Goal: Book appointment/travel/reservation

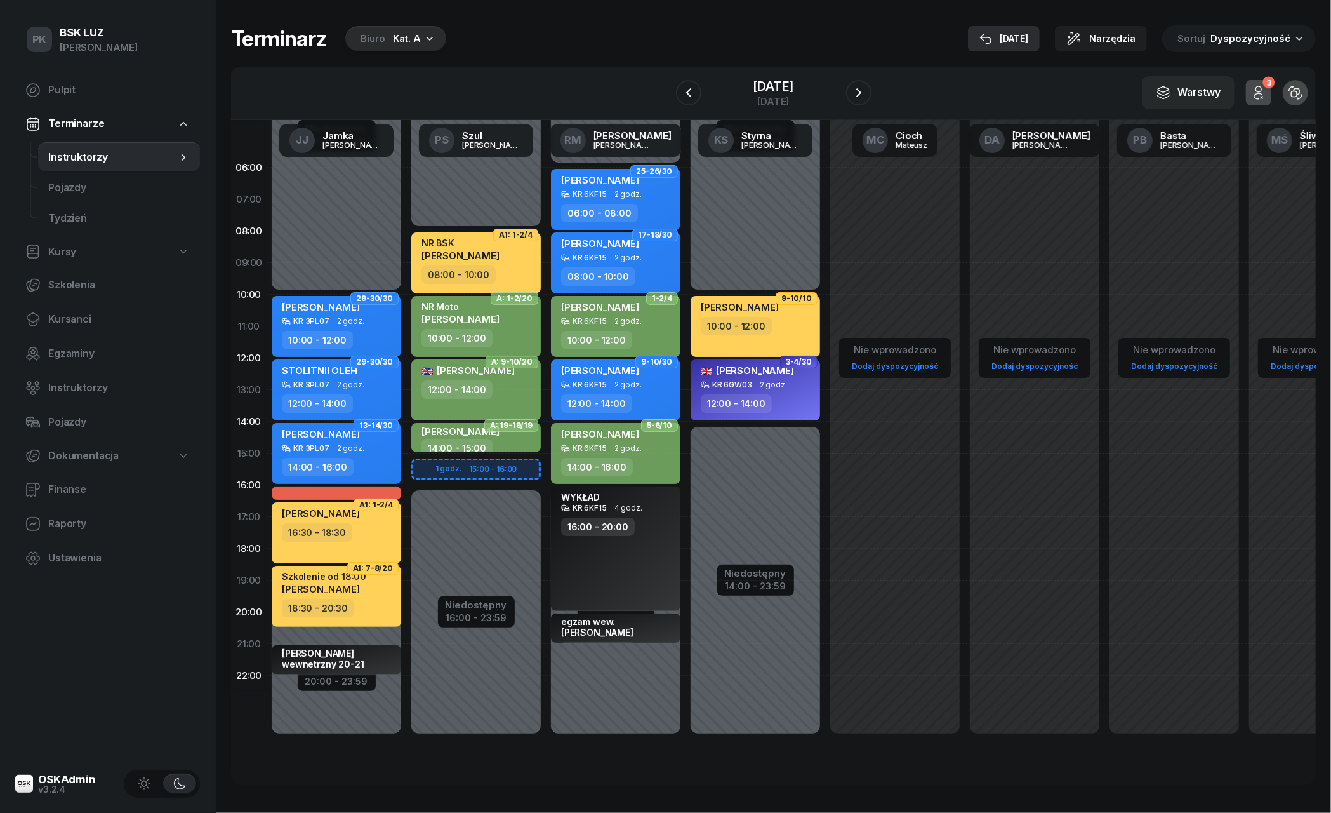
click at [1028, 38] on div "[DATE]" at bounding box center [1003, 38] width 49 height 15
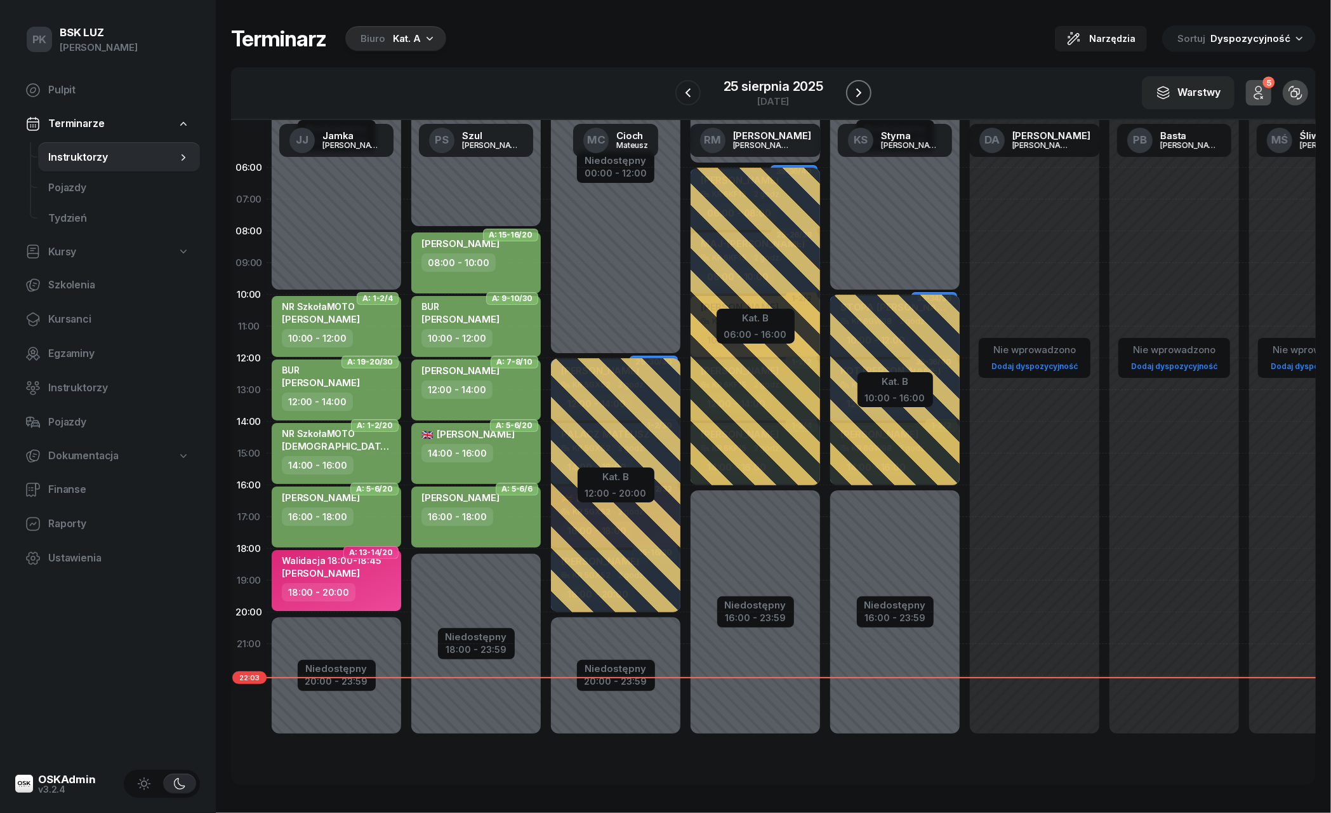
click at [857, 94] on icon "button" at bounding box center [858, 92] width 15 height 15
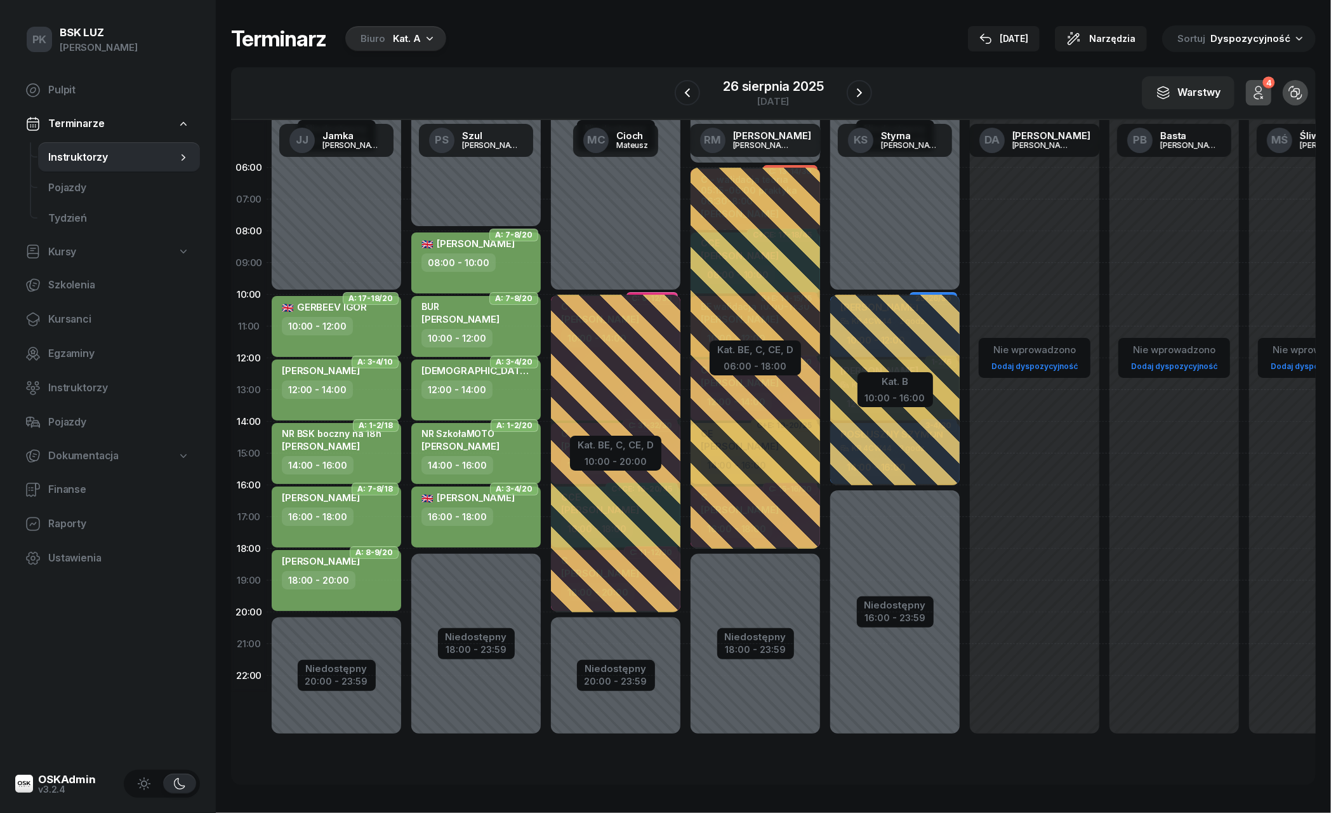
click at [421, 31] on div "Biuro Kat. A" at bounding box center [395, 38] width 101 height 25
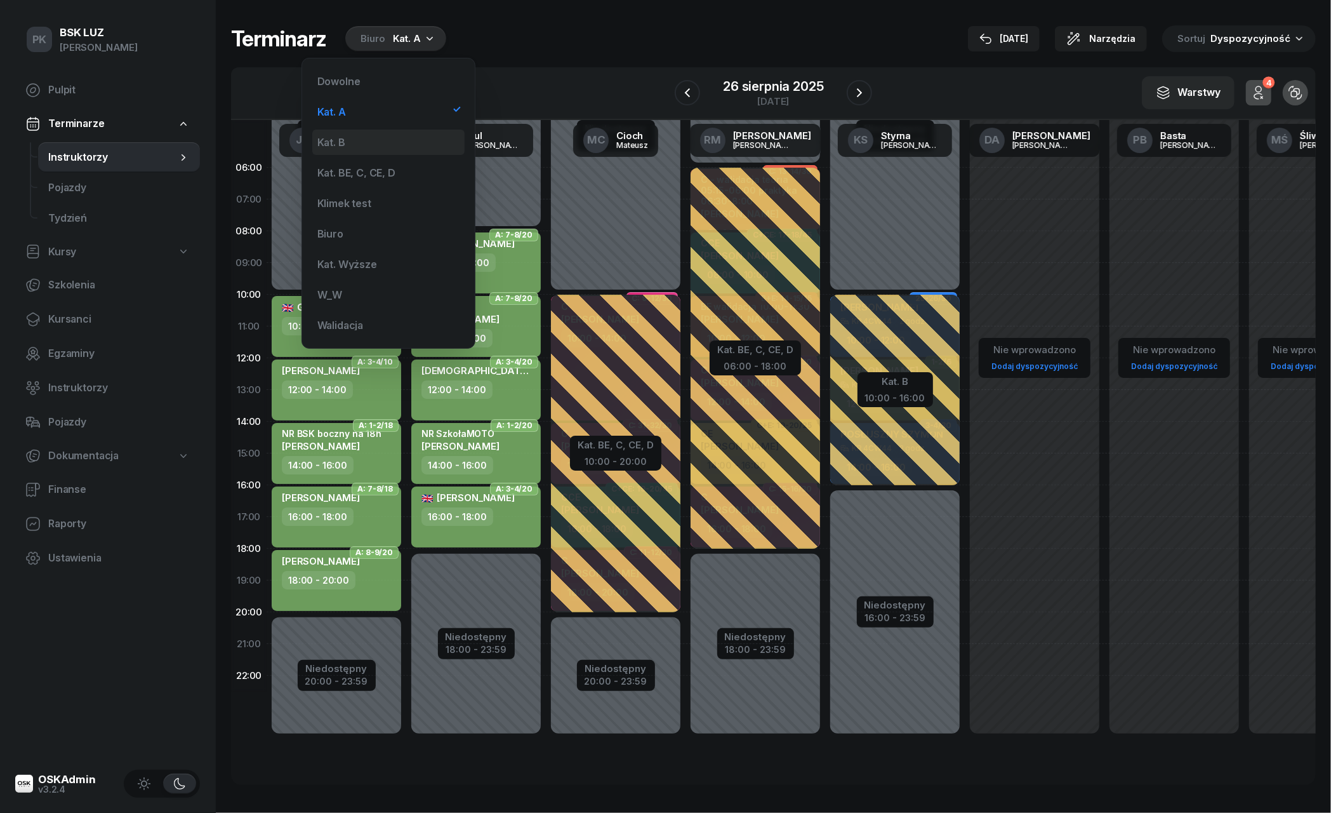
click at [399, 148] on div "Kat. B" at bounding box center [388, 141] width 152 height 25
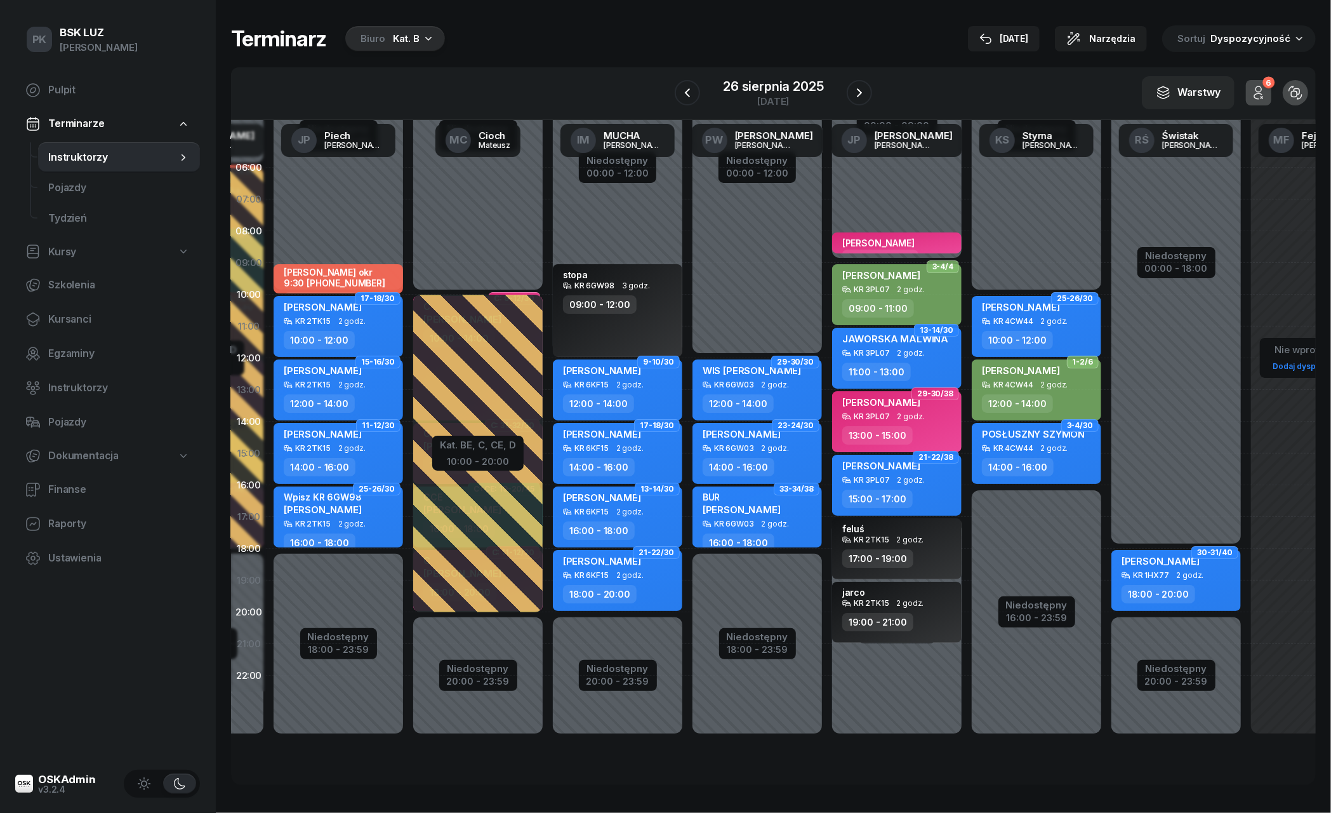
scroll to position [0, 623]
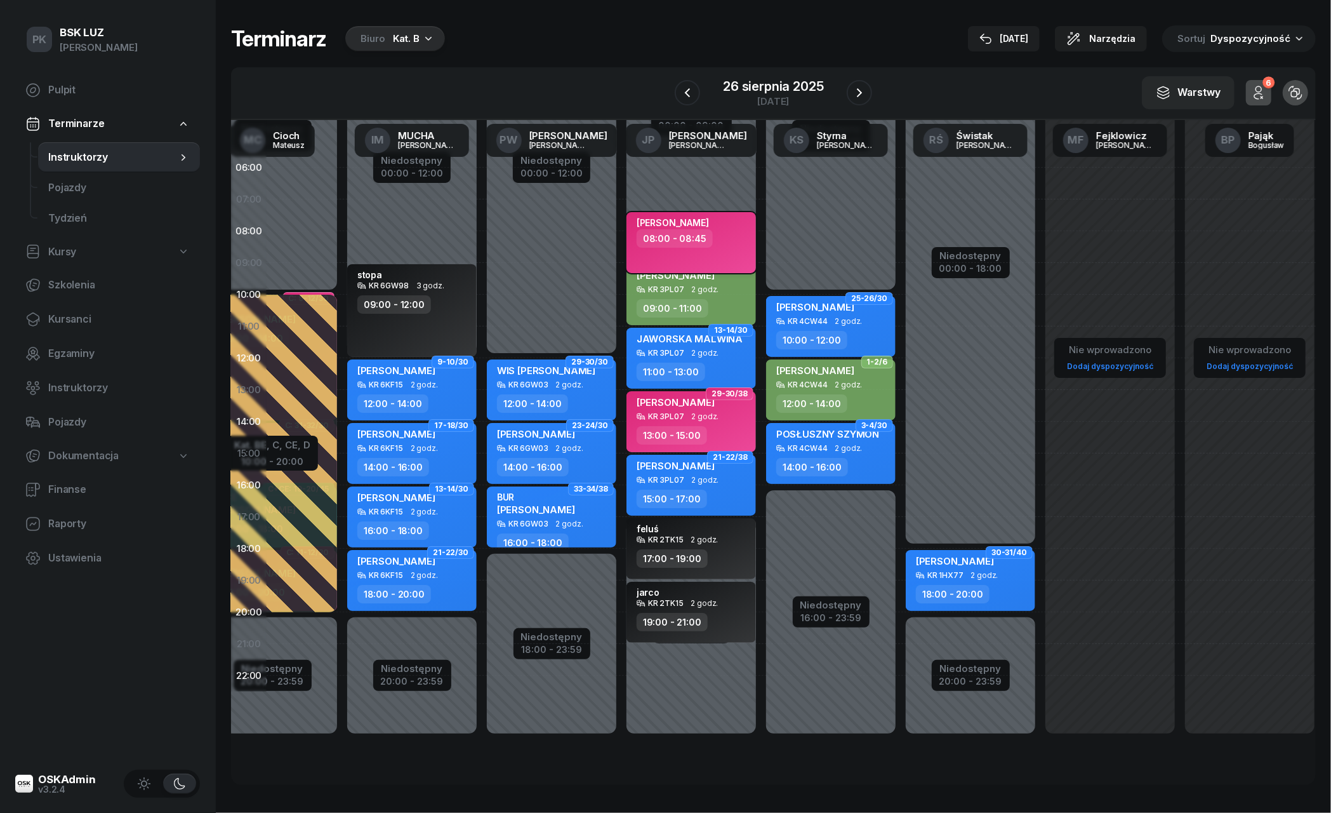
click at [701, 237] on div "08:00 - 08:45" at bounding box center [675, 238] width 76 height 18
select select "08"
select select "45"
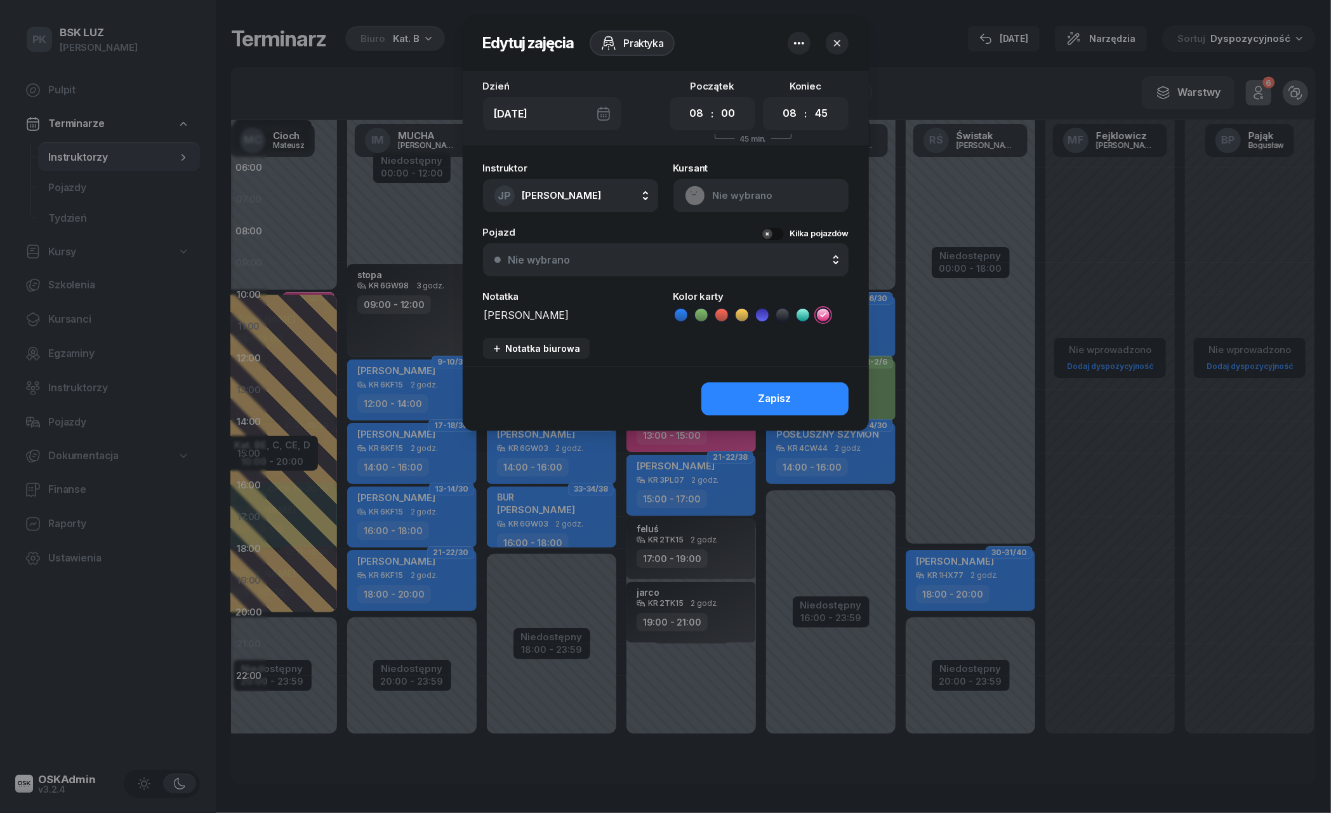
click at [836, 42] on icon "button" at bounding box center [836, 43] width 6 height 6
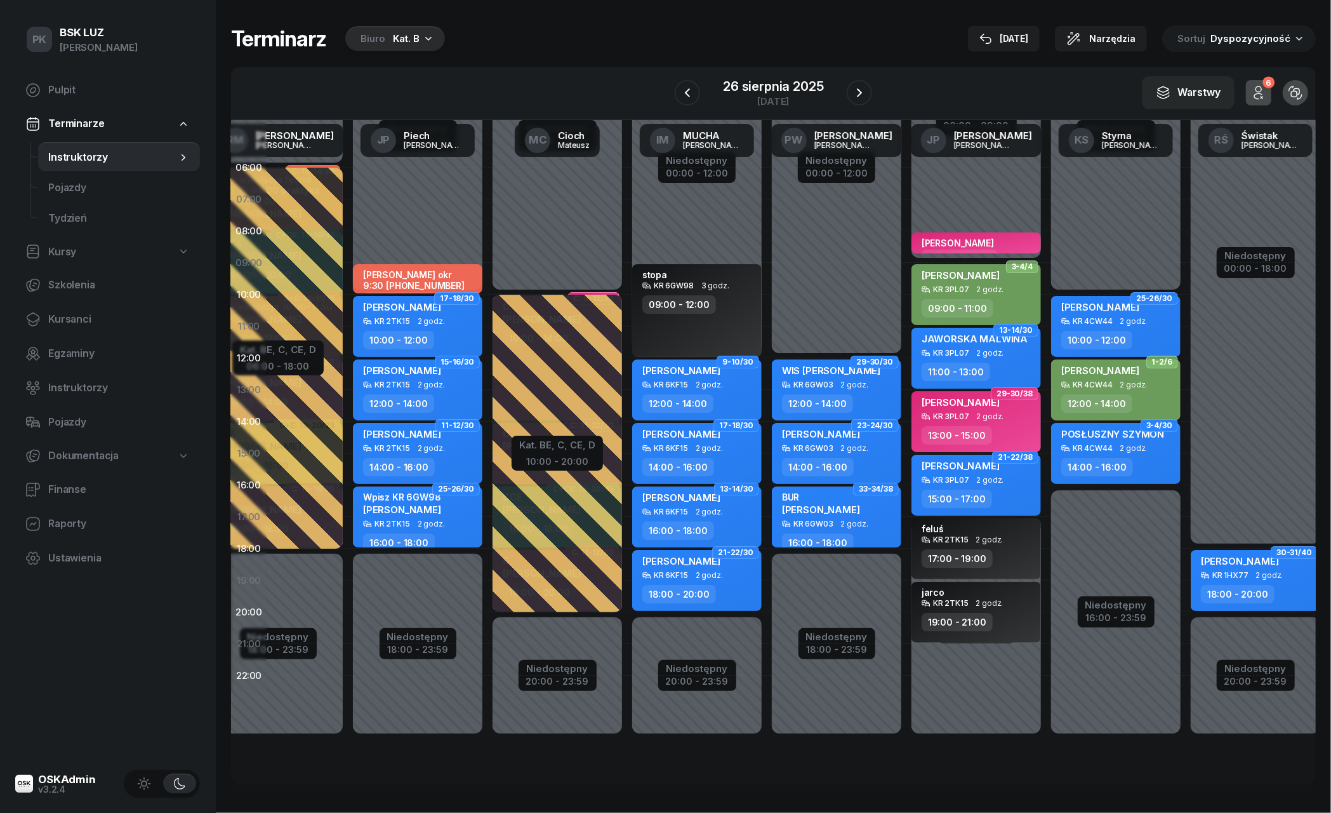
scroll to position [0, 661]
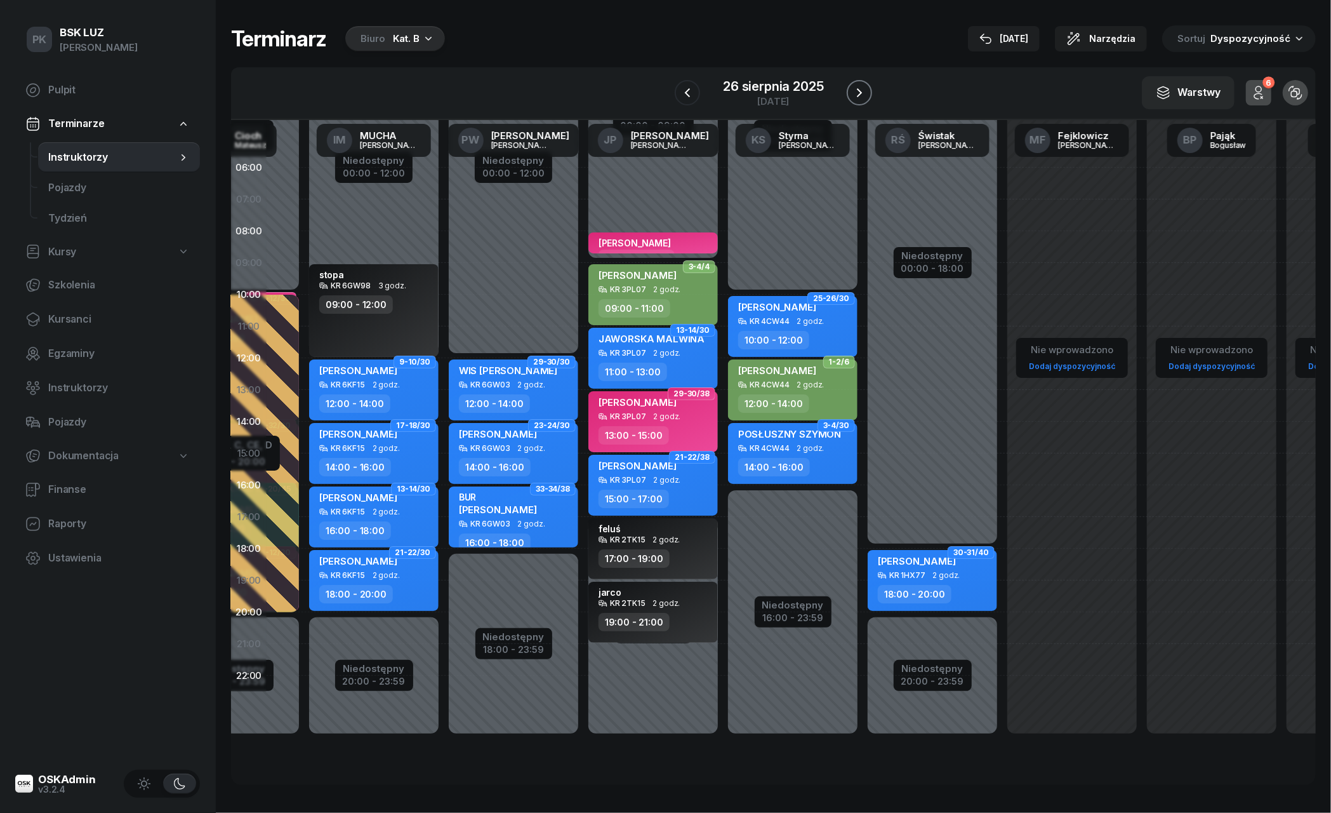
click at [872, 93] on button "button" at bounding box center [859, 92] width 25 height 25
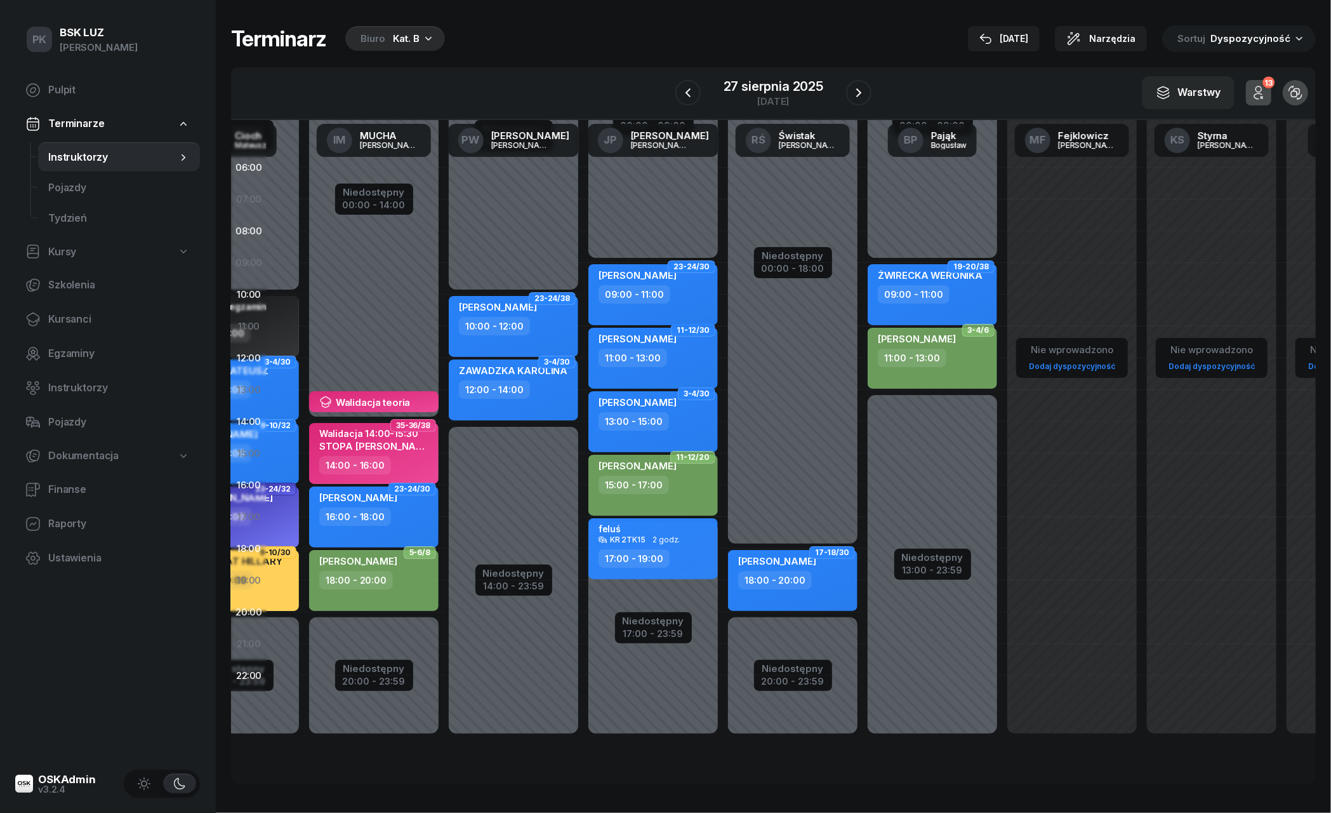
click at [676, 265] on span "23-24/30" at bounding box center [691, 266] width 36 height 3
select select "09"
select select "11"
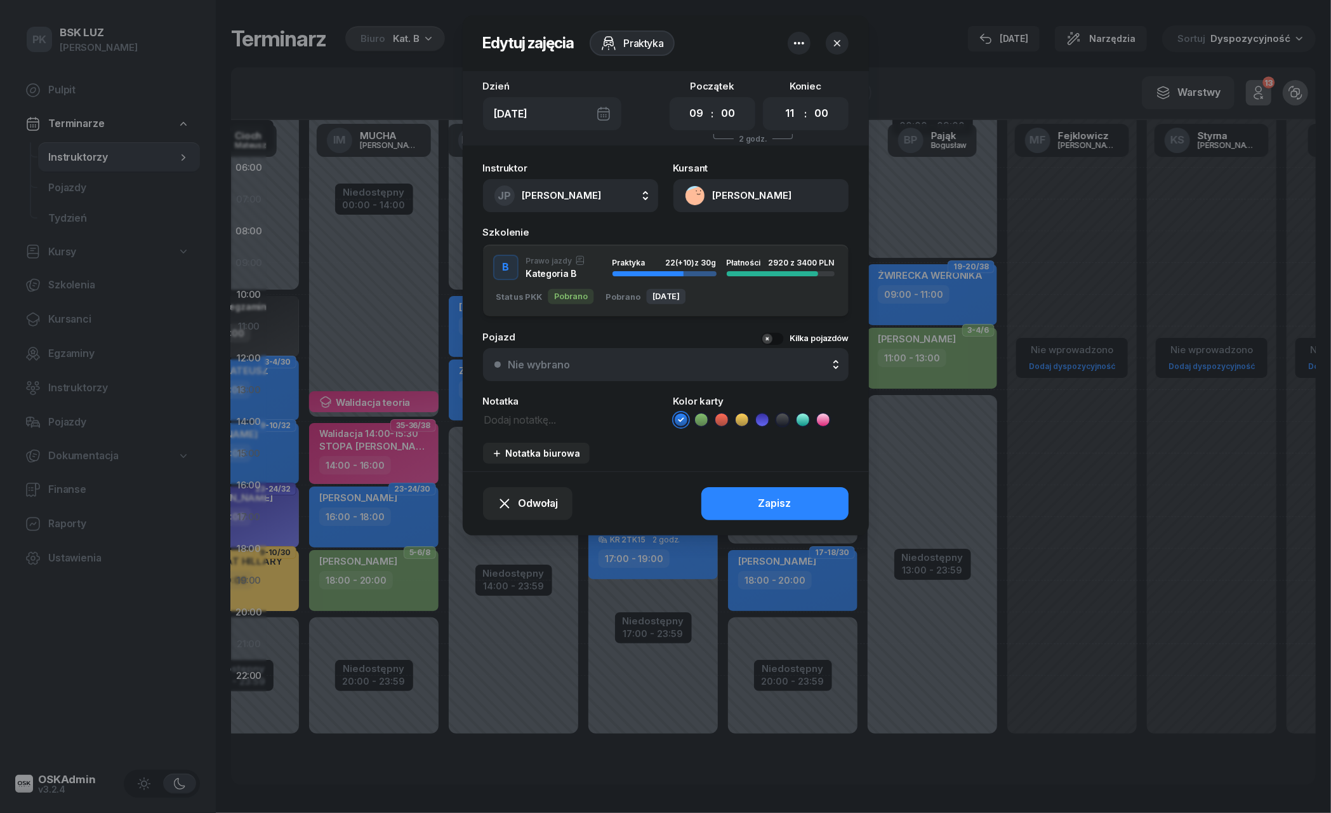
click at [1065, 279] on div at bounding box center [665, 406] width 1331 height 813
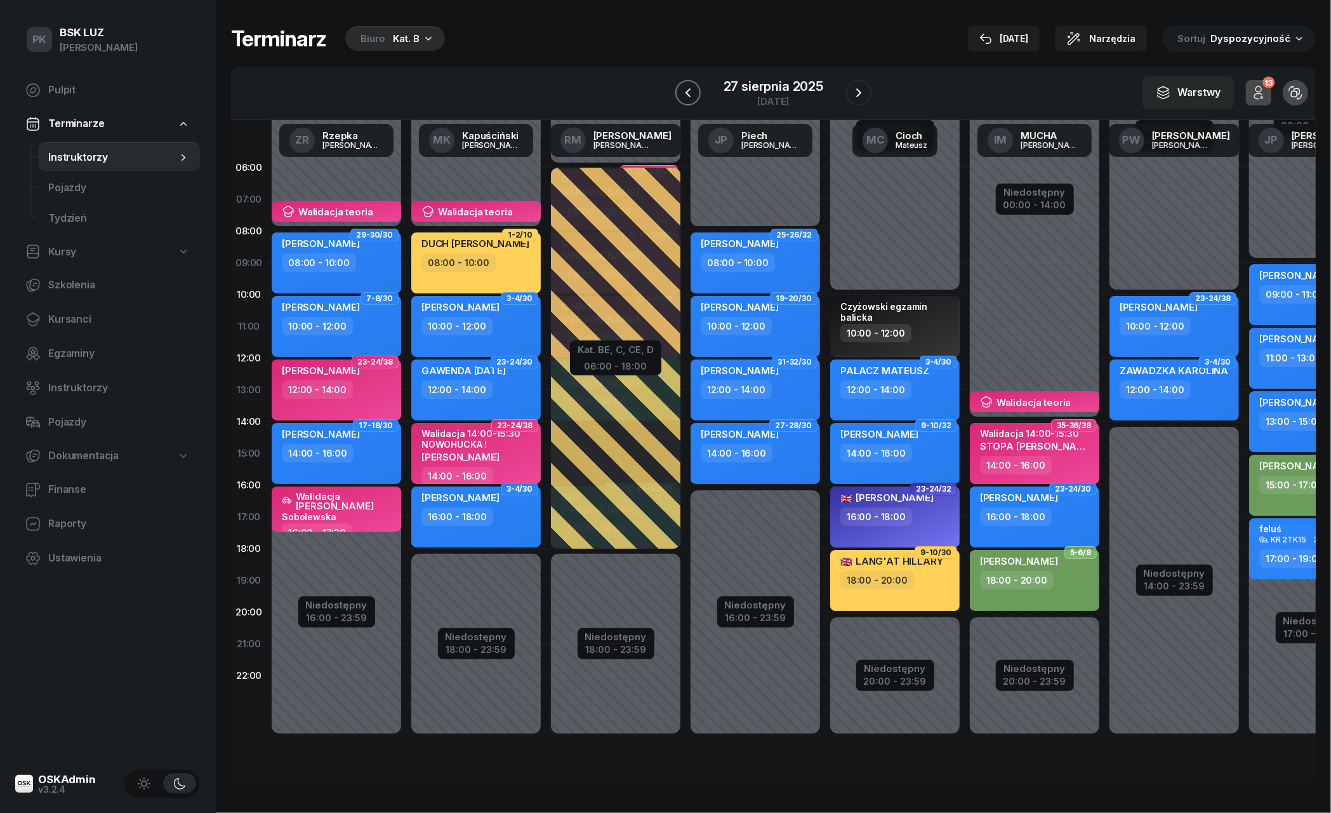
click at [687, 92] on icon "button" at bounding box center [687, 92] width 15 height 15
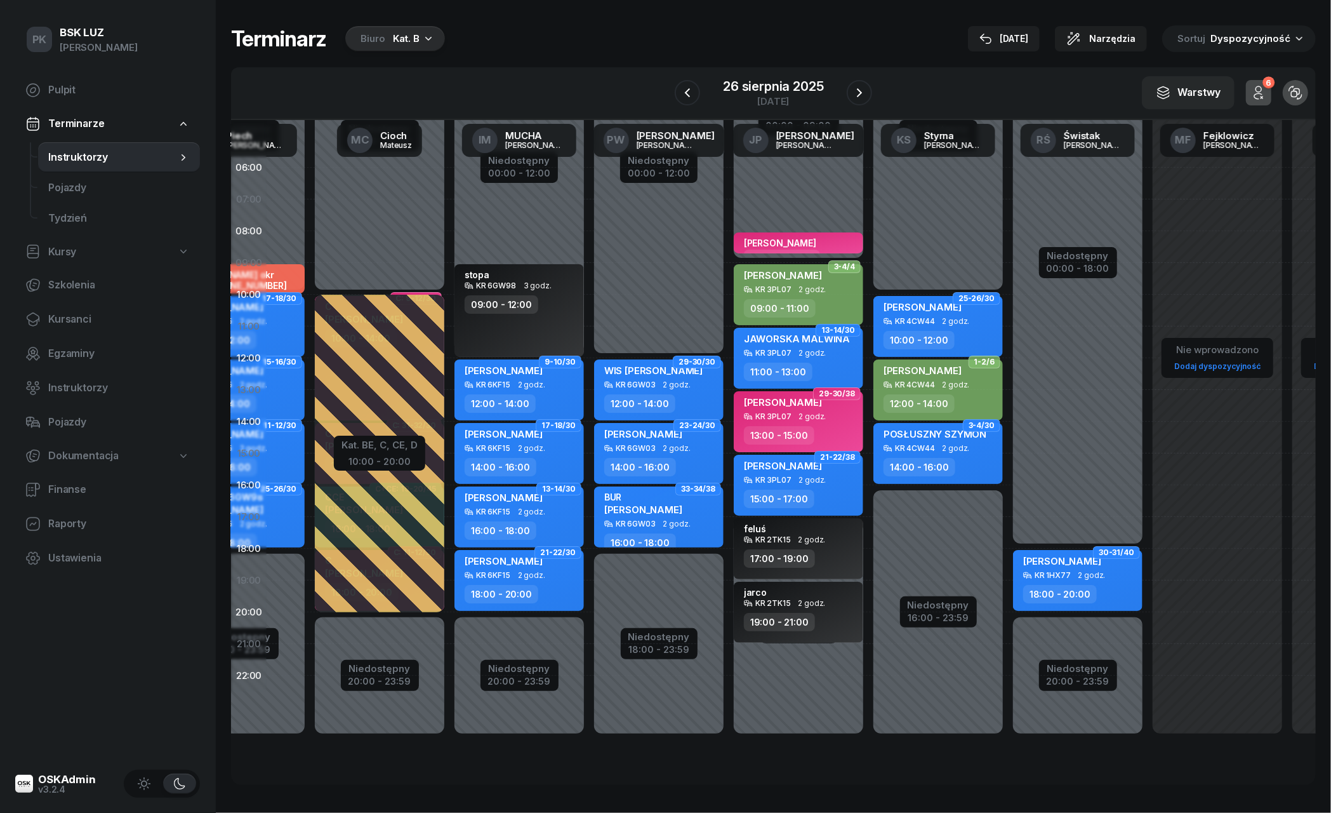
scroll to position [0, 537]
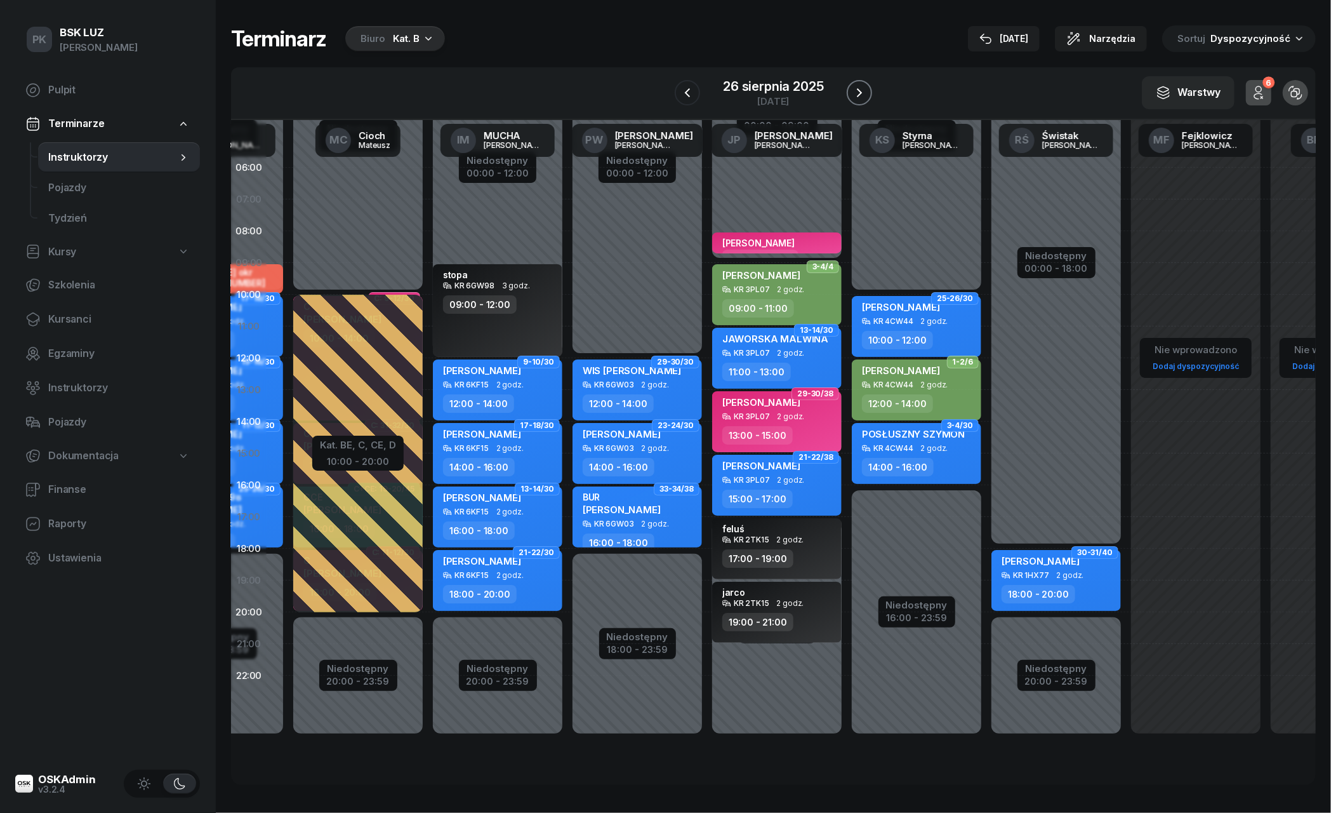
click at [868, 95] on button "button" at bounding box center [859, 92] width 25 height 25
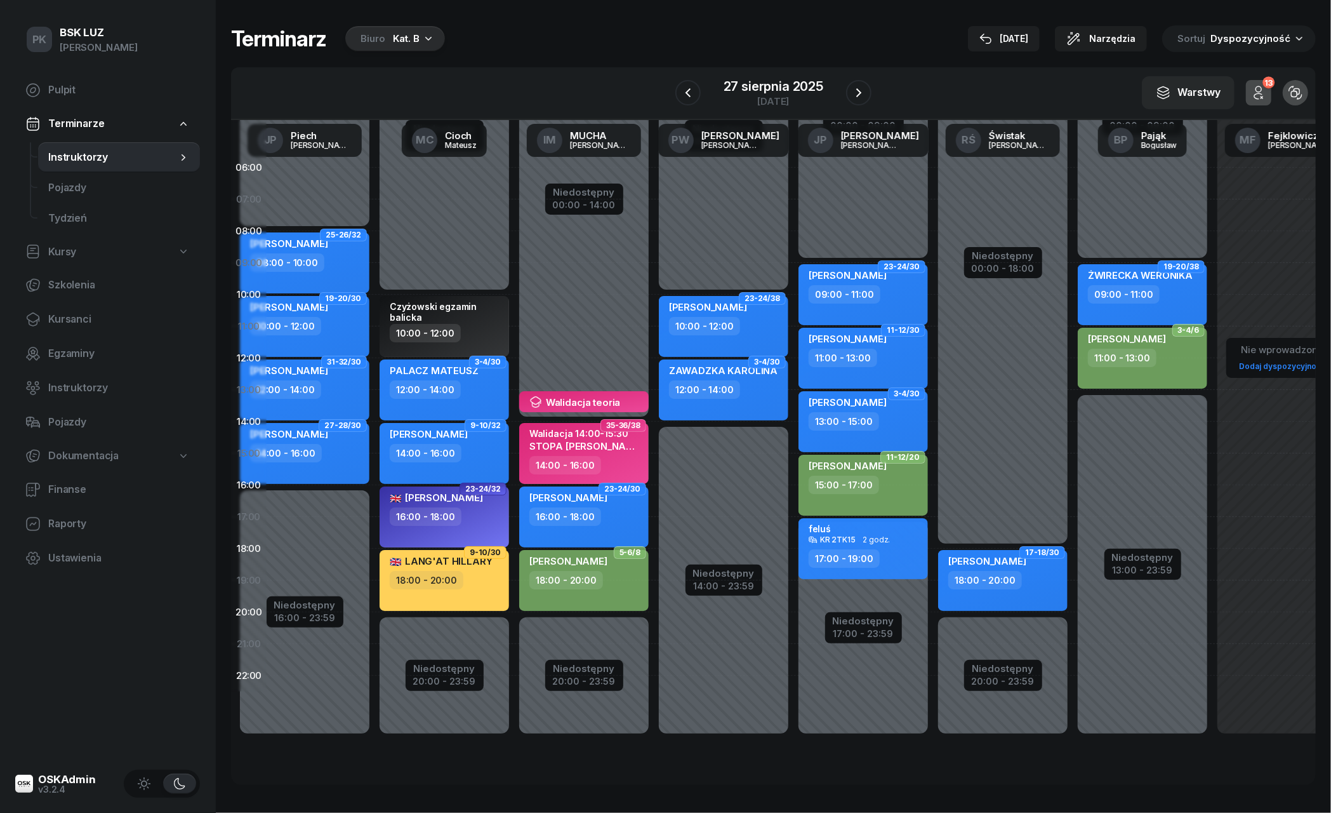
scroll to position [0, 452]
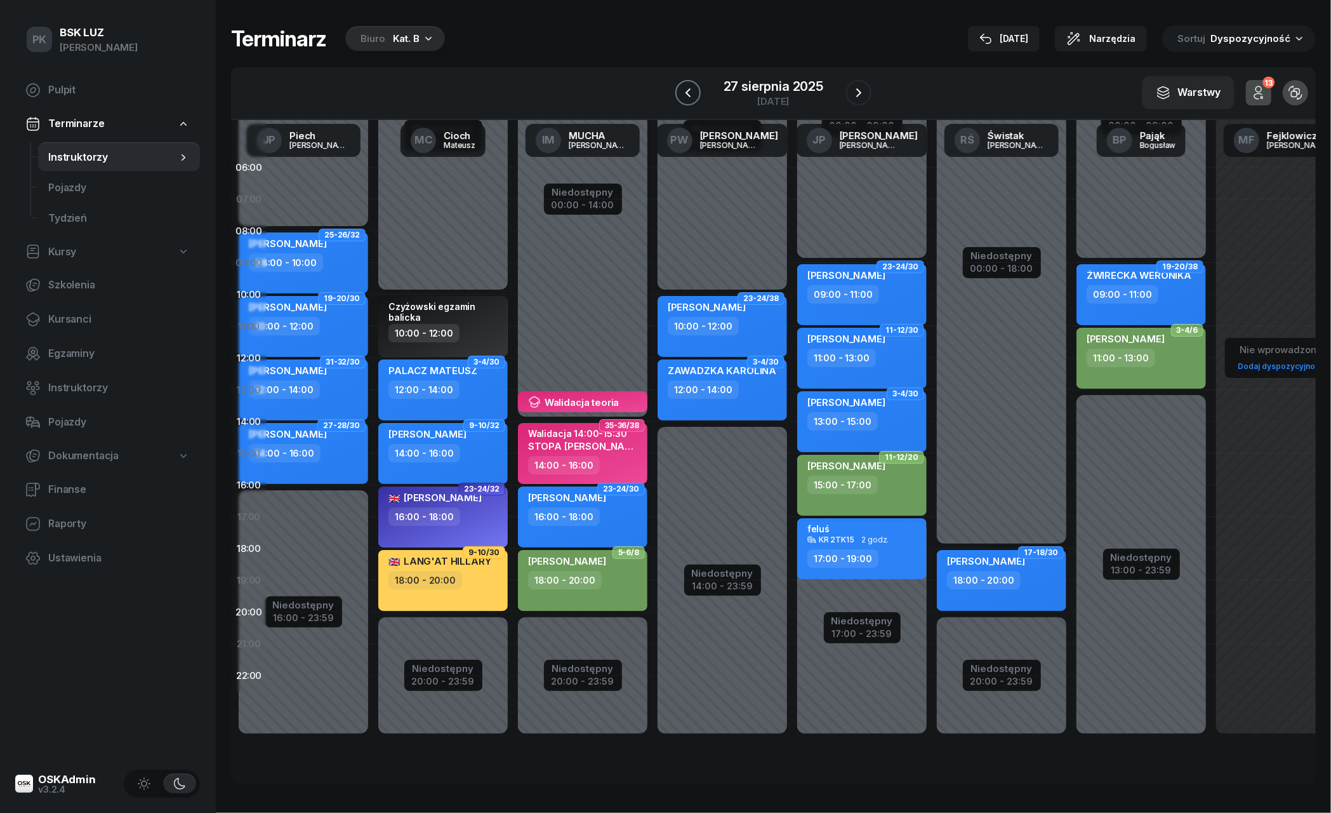
click at [689, 86] on icon "button" at bounding box center [687, 92] width 15 height 15
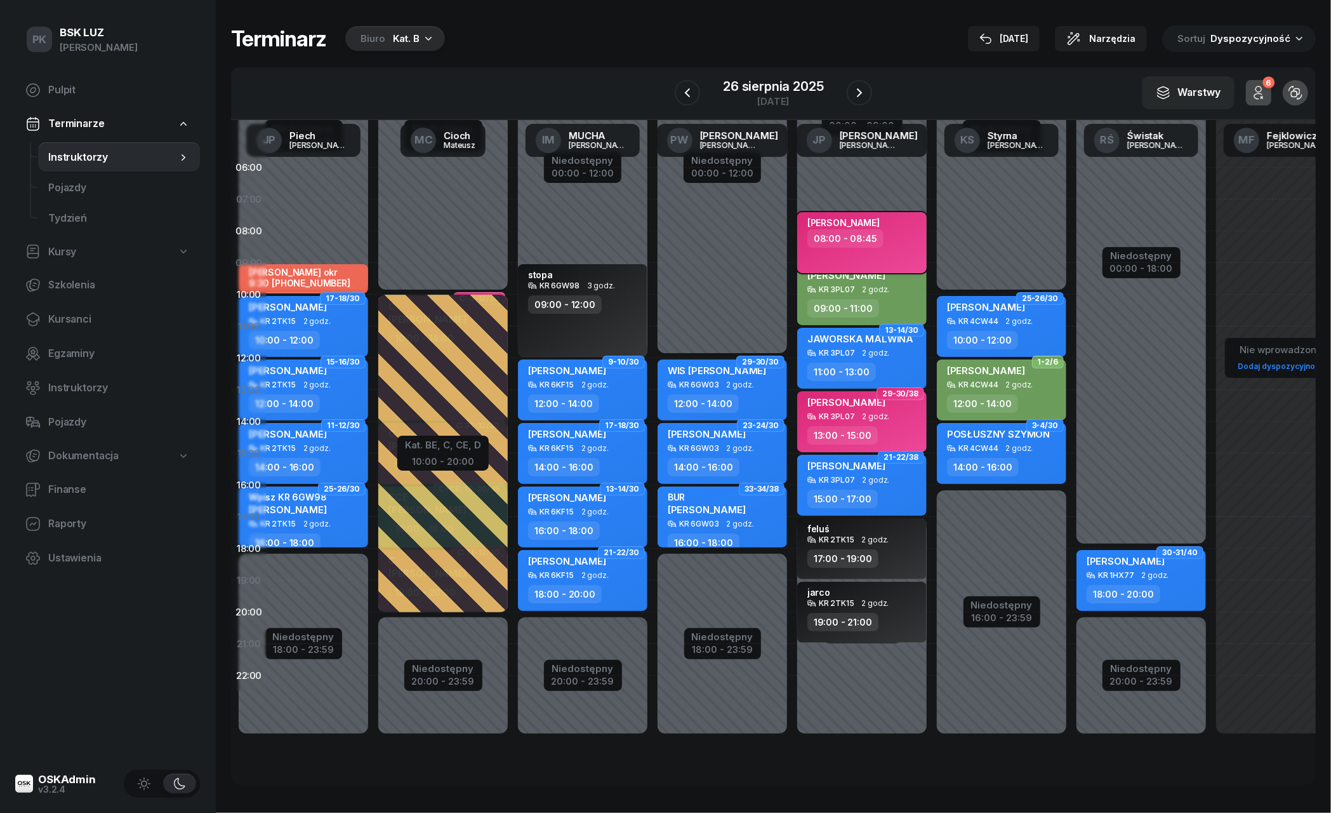
click at [848, 237] on div "08:00 - 08:45" at bounding box center [845, 238] width 76 height 18
select select "08"
select select "45"
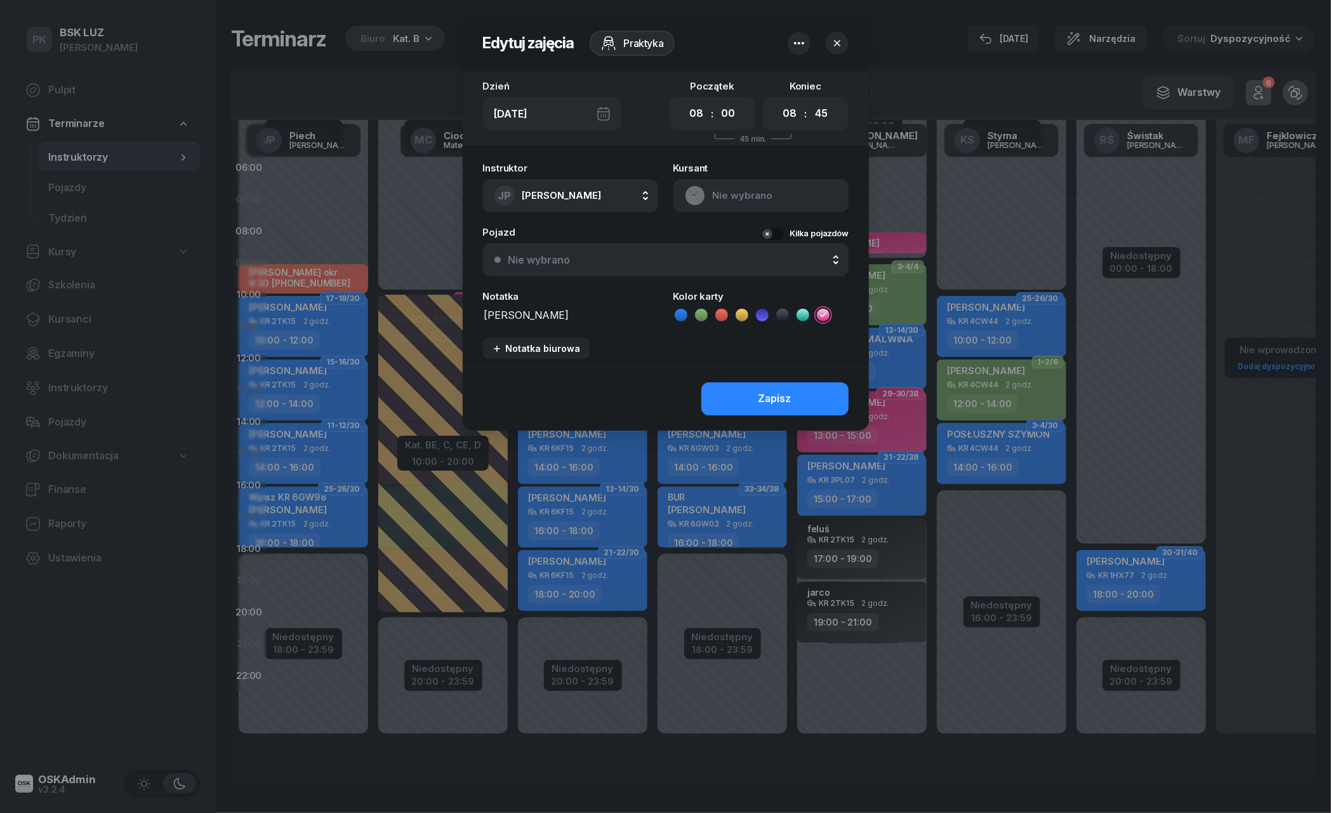
click at [804, 41] on icon "button" at bounding box center [799, 43] width 15 height 15
click at [750, 82] on div "Usuń" at bounding box center [751, 82] width 23 height 17
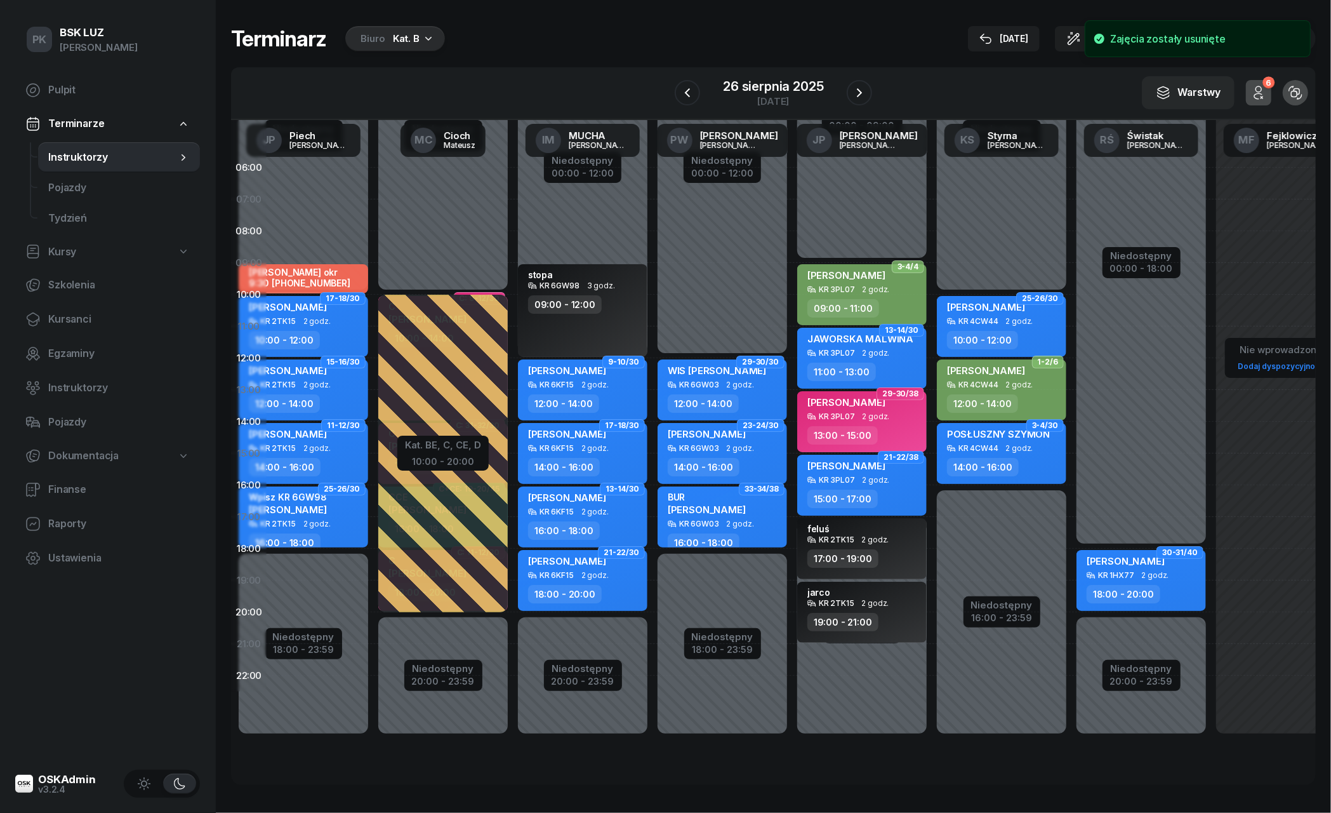
click at [932, 239] on div "Niedostępny 00:00 - 09:00 Niedostępny 17:00 - 23:59 41-42/38 my odwołaliśmy [PE…" at bounding box center [1002, 453] width 140 height 603
select select "08"
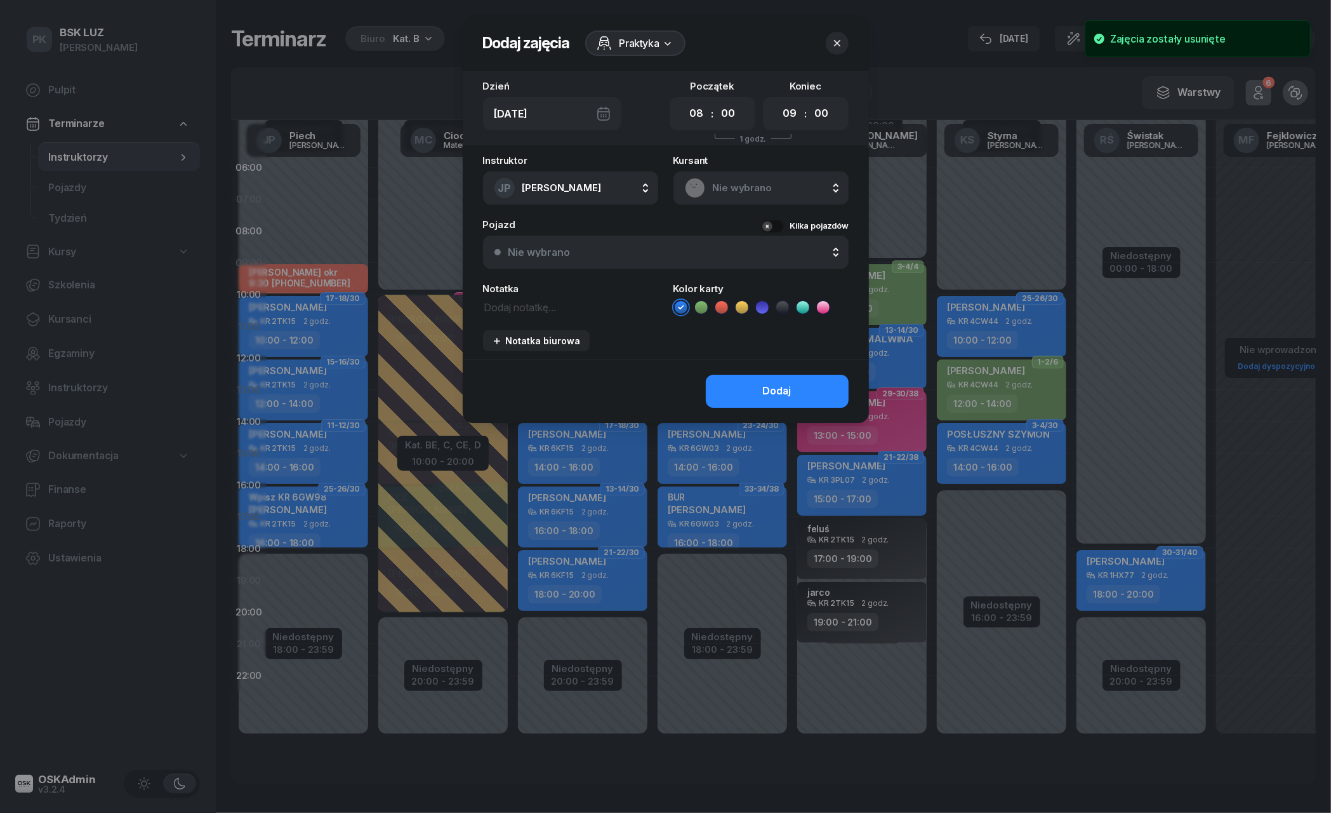
click at [635, 38] on span "Praktyka" at bounding box center [640, 43] width 40 height 15
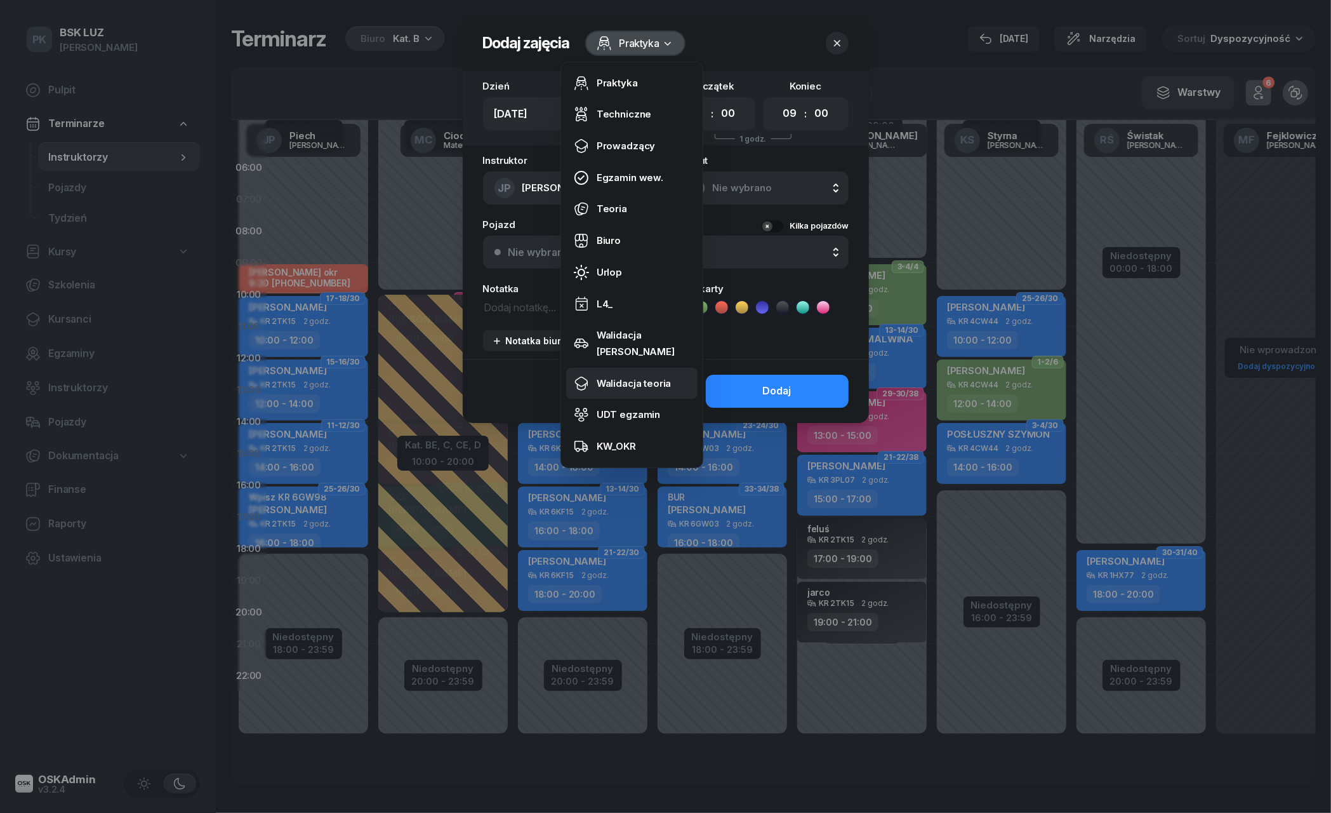
click at [617, 375] on div "Walidacja teoria" at bounding box center [634, 383] width 74 height 17
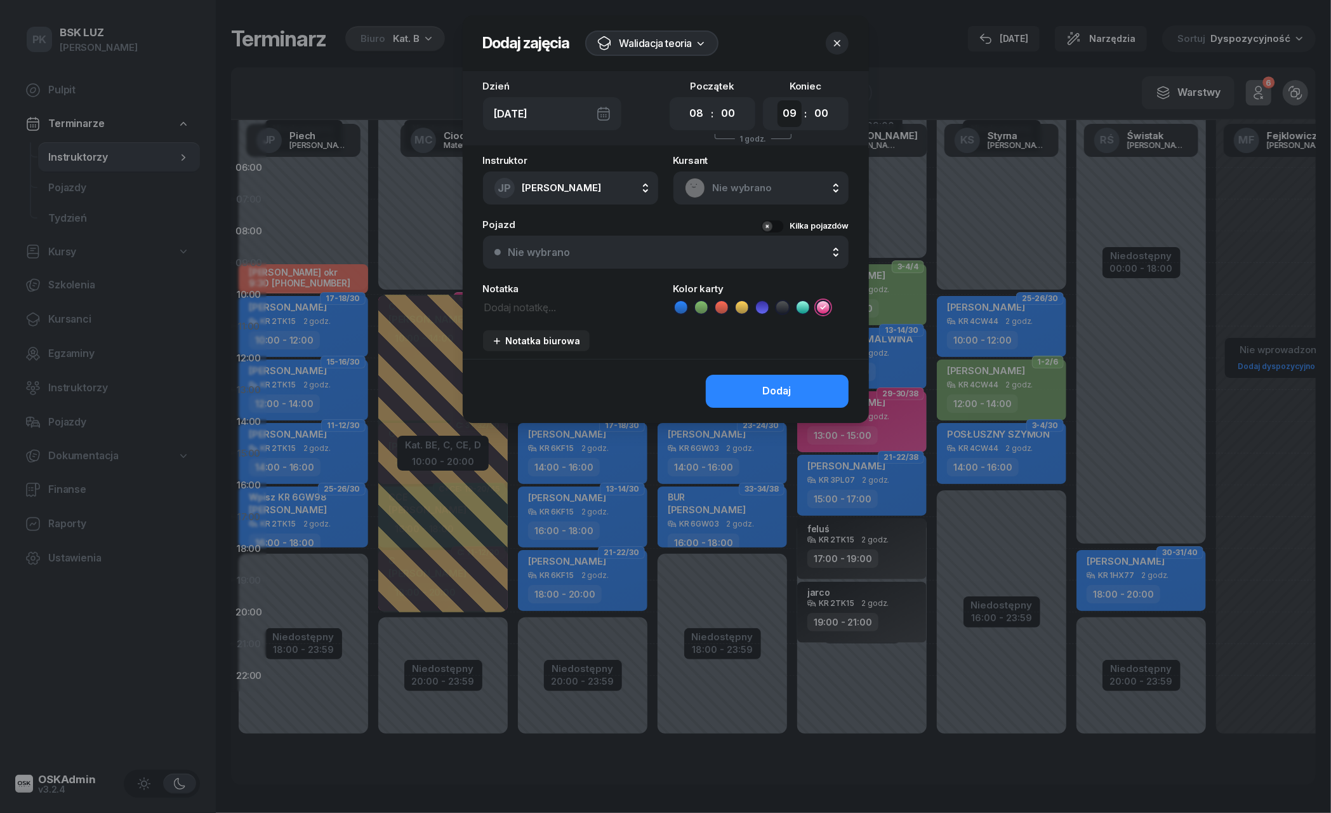
click at [792, 114] on select "00 01 02 03 04 05 06 07 08 09 10 11 12 13 14 15 16 17 18 19 20 21 22 23" at bounding box center [790, 113] width 24 height 27
select select "08"
click at [824, 117] on select "00 05 10 15 20 25 30 35 40 45 50 55" at bounding box center [821, 113] width 24 height 27
select select "45"
click at [526, 309] on textarea at bounding box center [570, 306] width 175 height 16
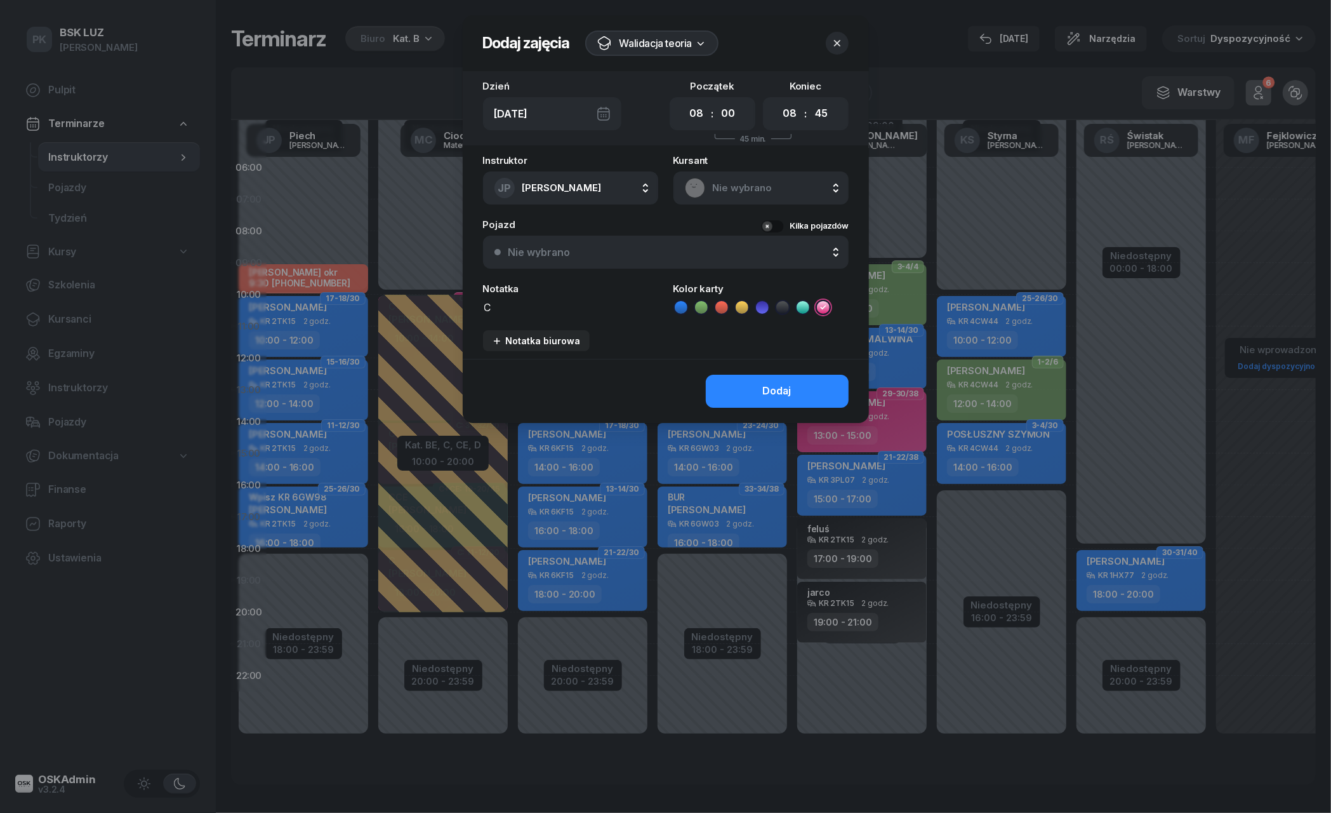
scroll to position [1, 0]
type textarea "[PERSON_NAME]"
click at [745, 394] on button "Dodaj" at bounding box center [777, 391] width 143 height 33
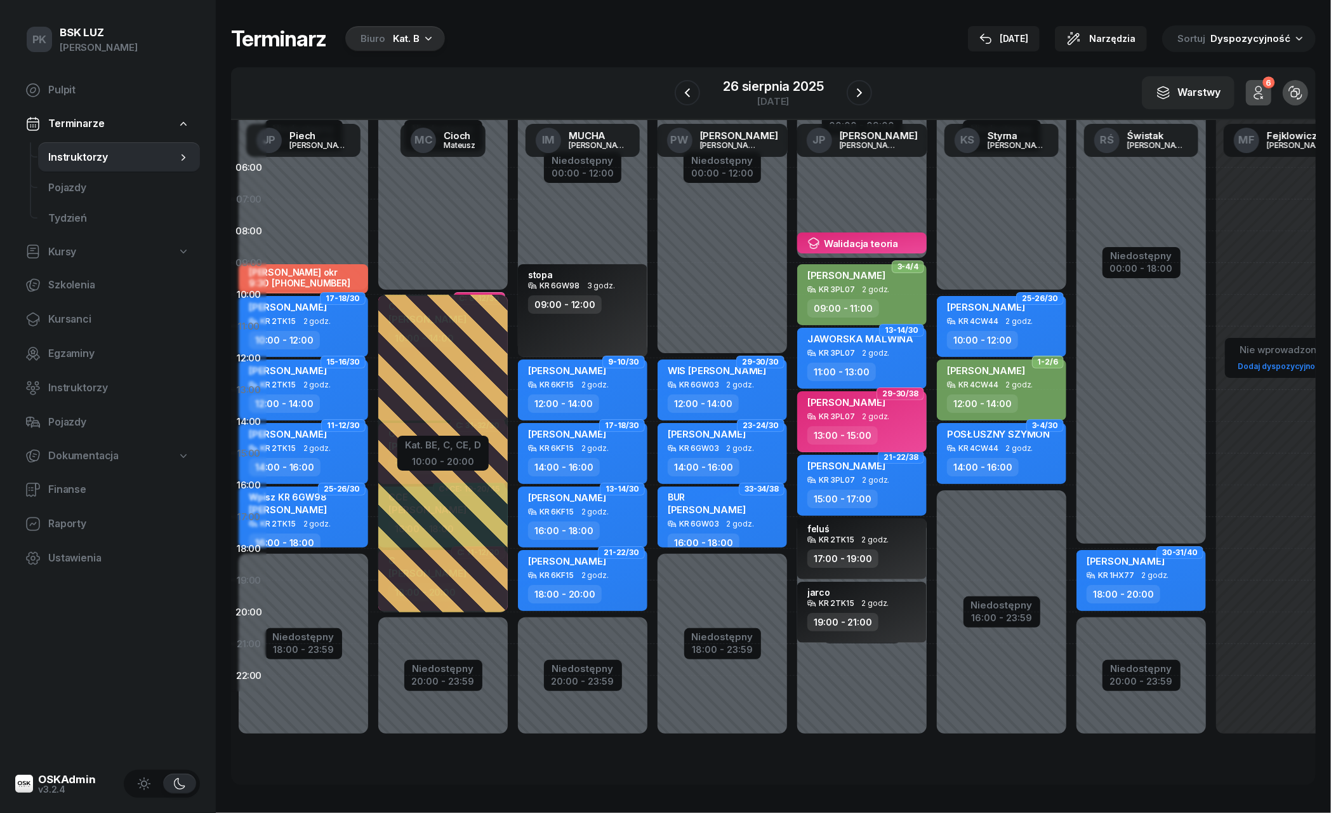
click at [879, 444] on div "[PERSON_NAME] 3PL07 2 godz. 13:00 - 15:00" at bounding box center [861, 421] width 129 height 61
select select "13"
select select "15"
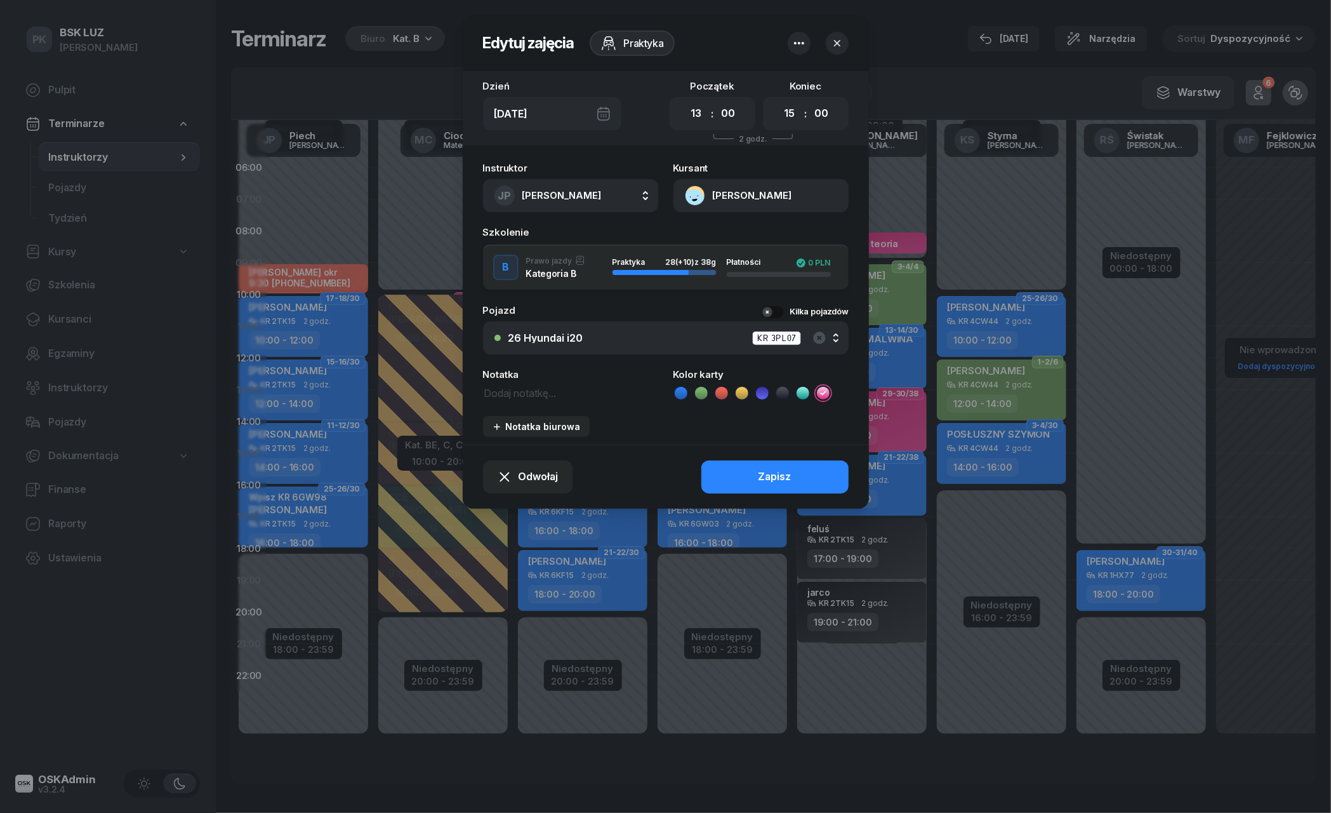
click at [836, 37] on icon "button" at bounding box center [837, 43] width 13 height 13
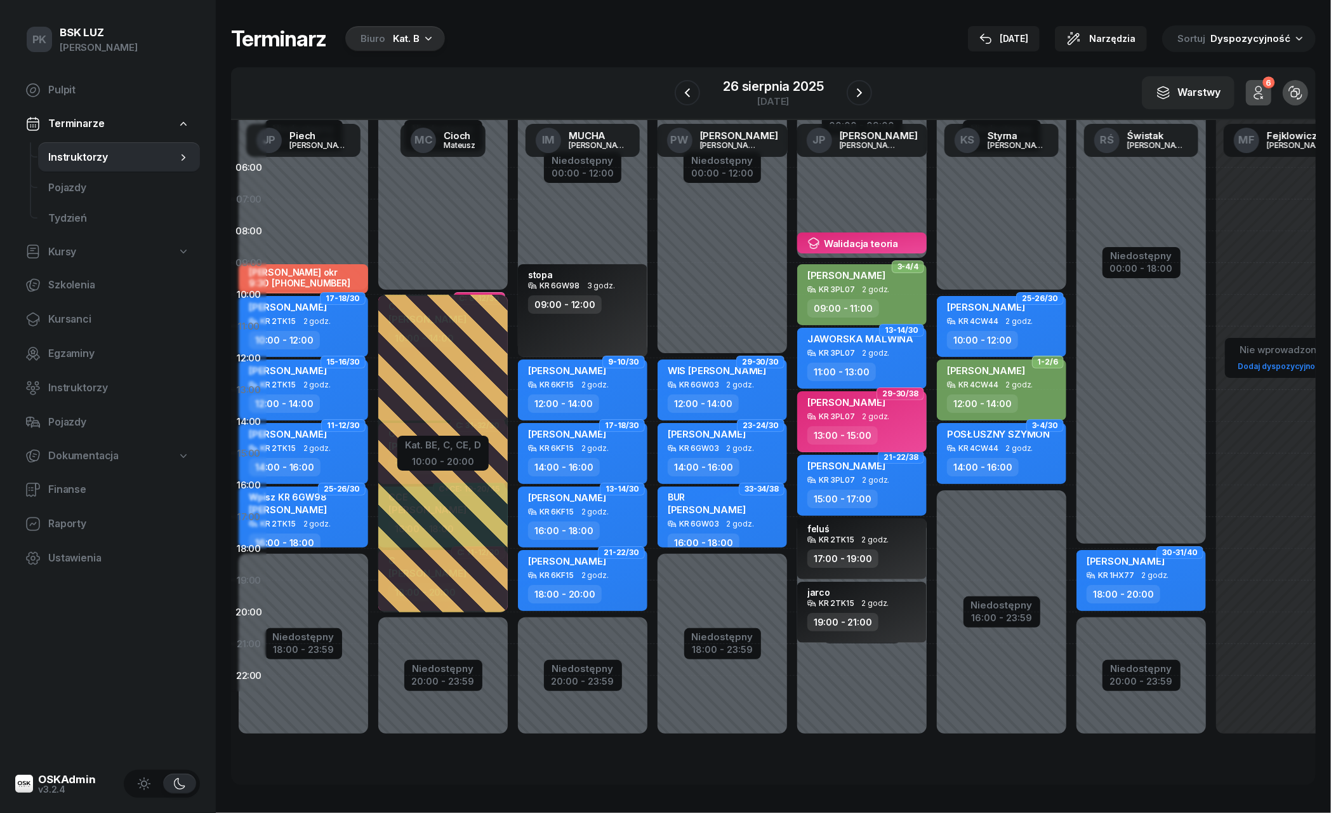
click at [861, 433] on div "13:00 - 15:00" at bounding box center [842, 435] width 70 height 18
select select "13"
select select "15"
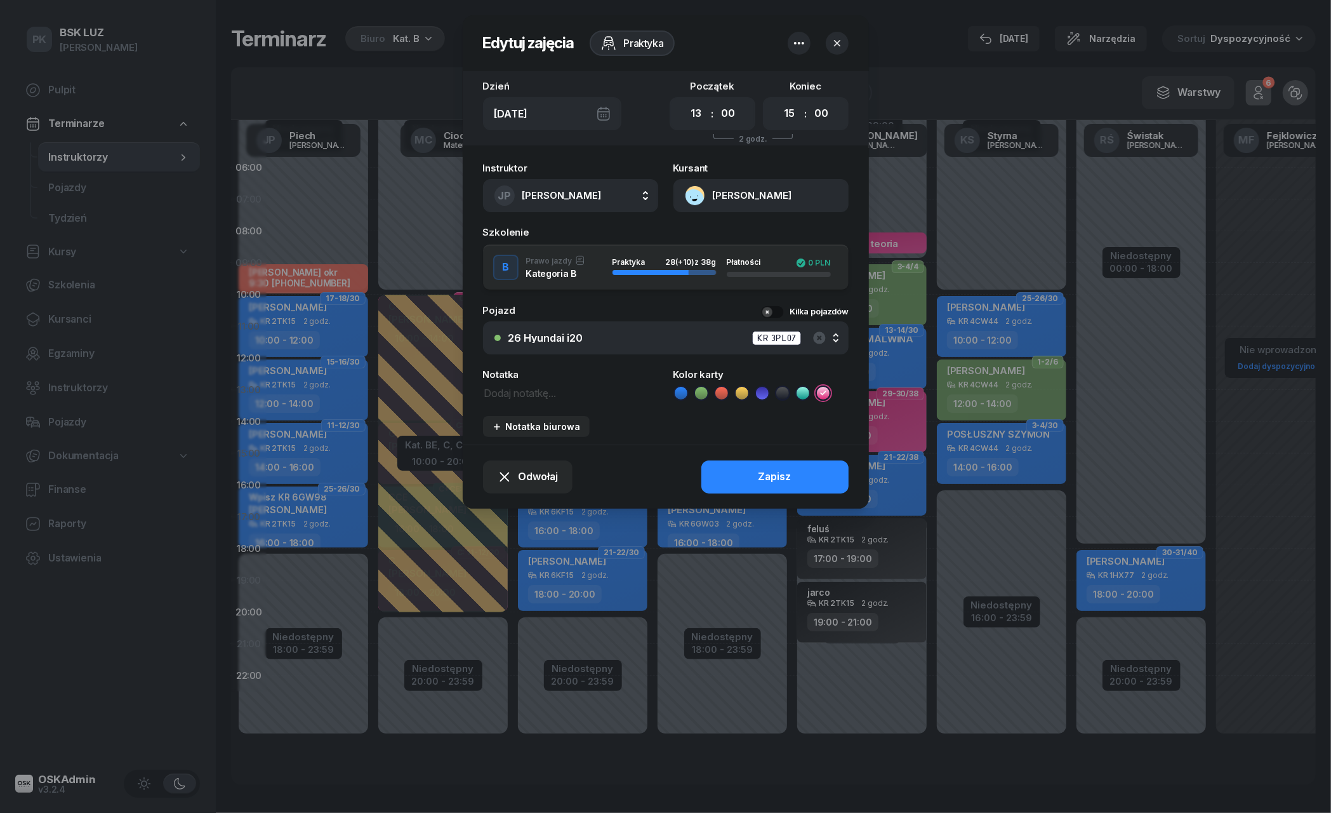
click at [511, 396] on textarea at bounding box center [570, 392] width 175 height 16
type textarea "walidacja 13:00-14:30"
click at [764, 468] on div "Zapisz" at bounding box center [775, 476] width 33 height 17
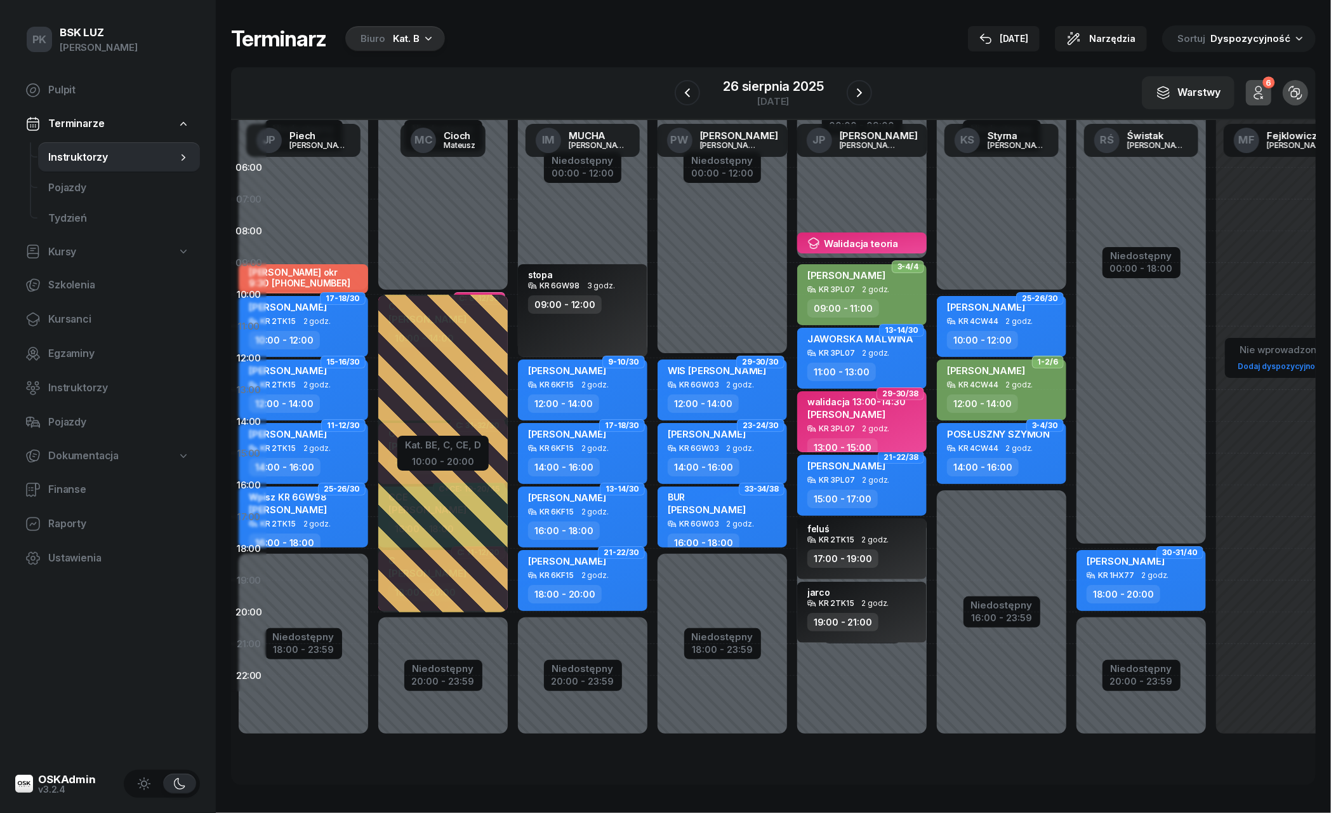
click at [821, 418] on div "walidacja 13:00-14:30 [PERSON_NAME]" at bounding box center [856, 410] width 98 height 28
select select "13"
select select "15"
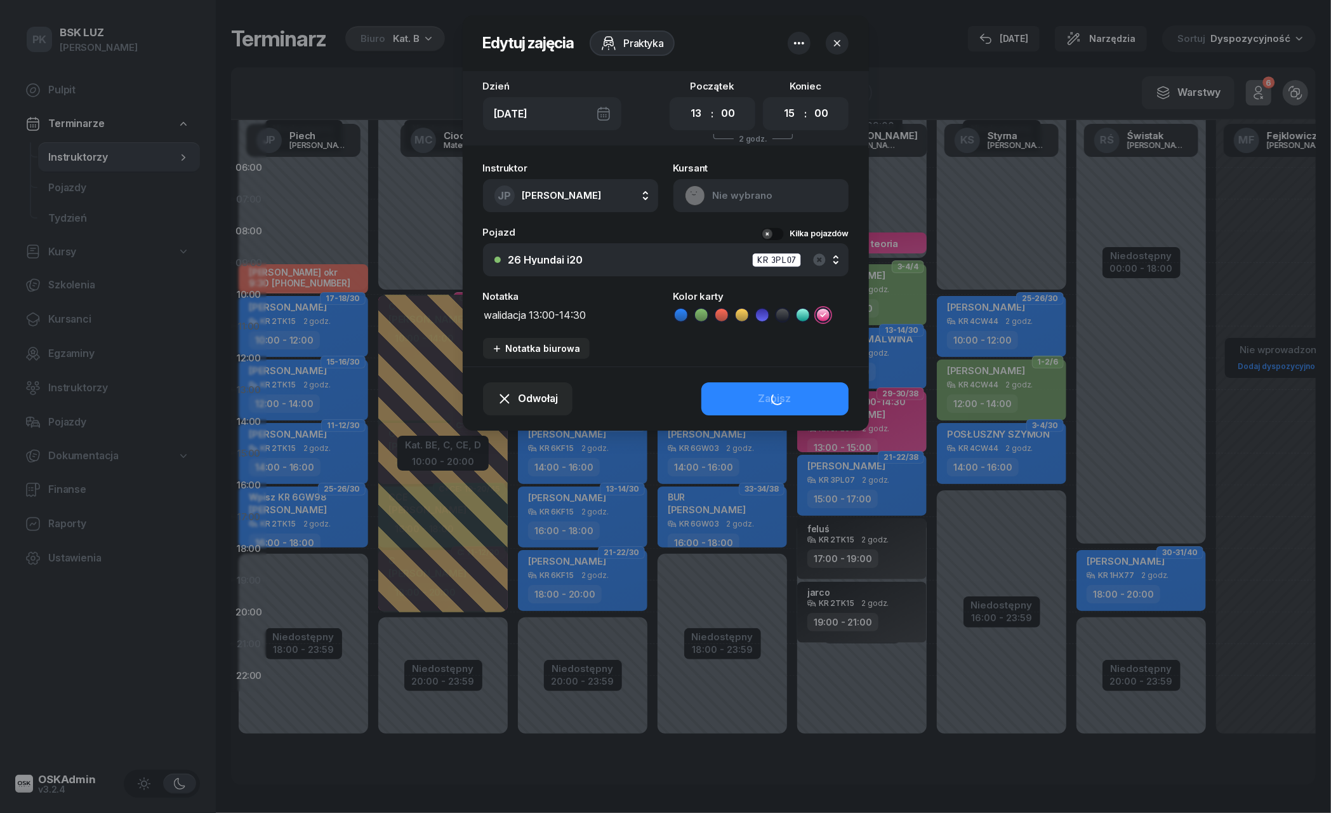
click at [493, 306] on textarea "walidacja 13:00-14:30" at bounding box center [570, 314] width 175 height 16
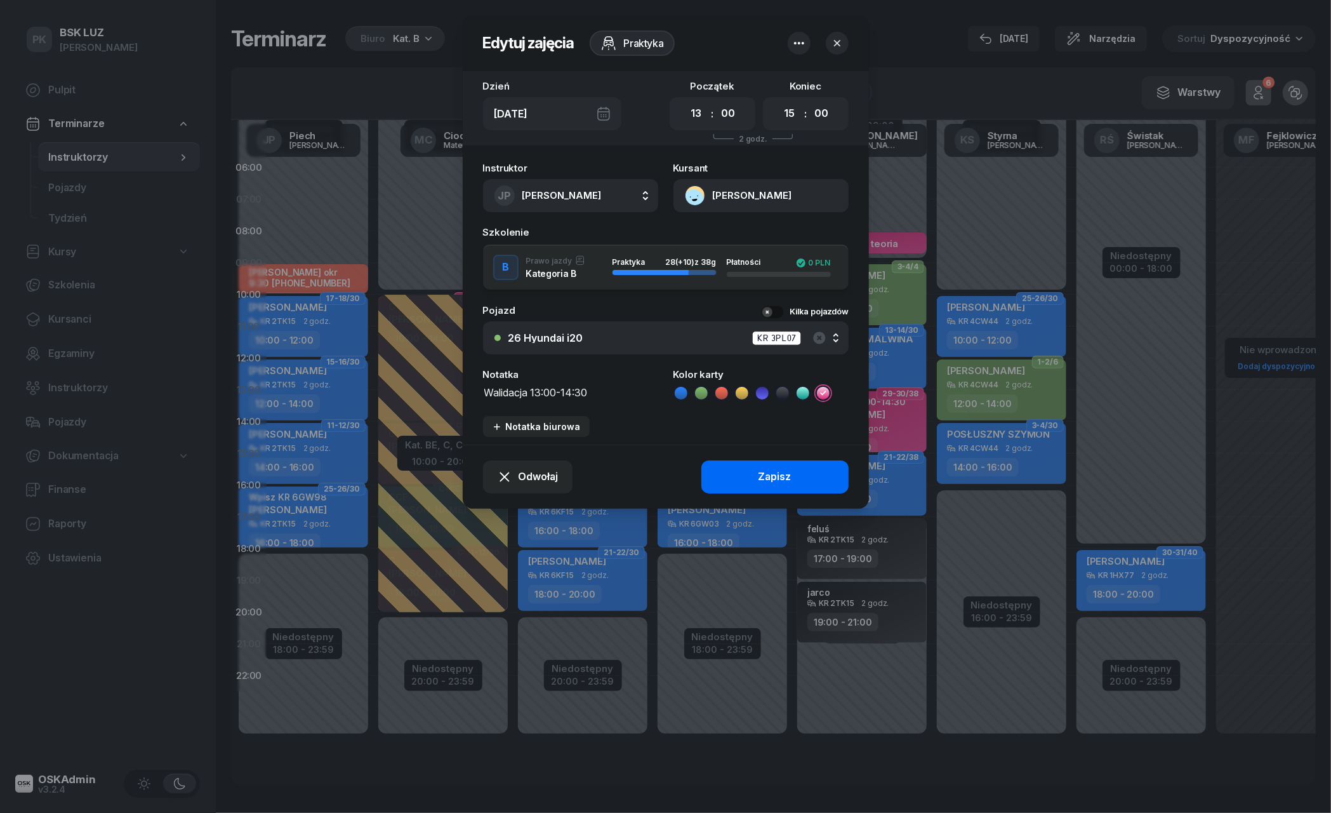
type textarea "Walidacja 13:00-14:30"
click at [750, 475] on button "Zapisz" at bounding box center [774, 476] width 147 height 33
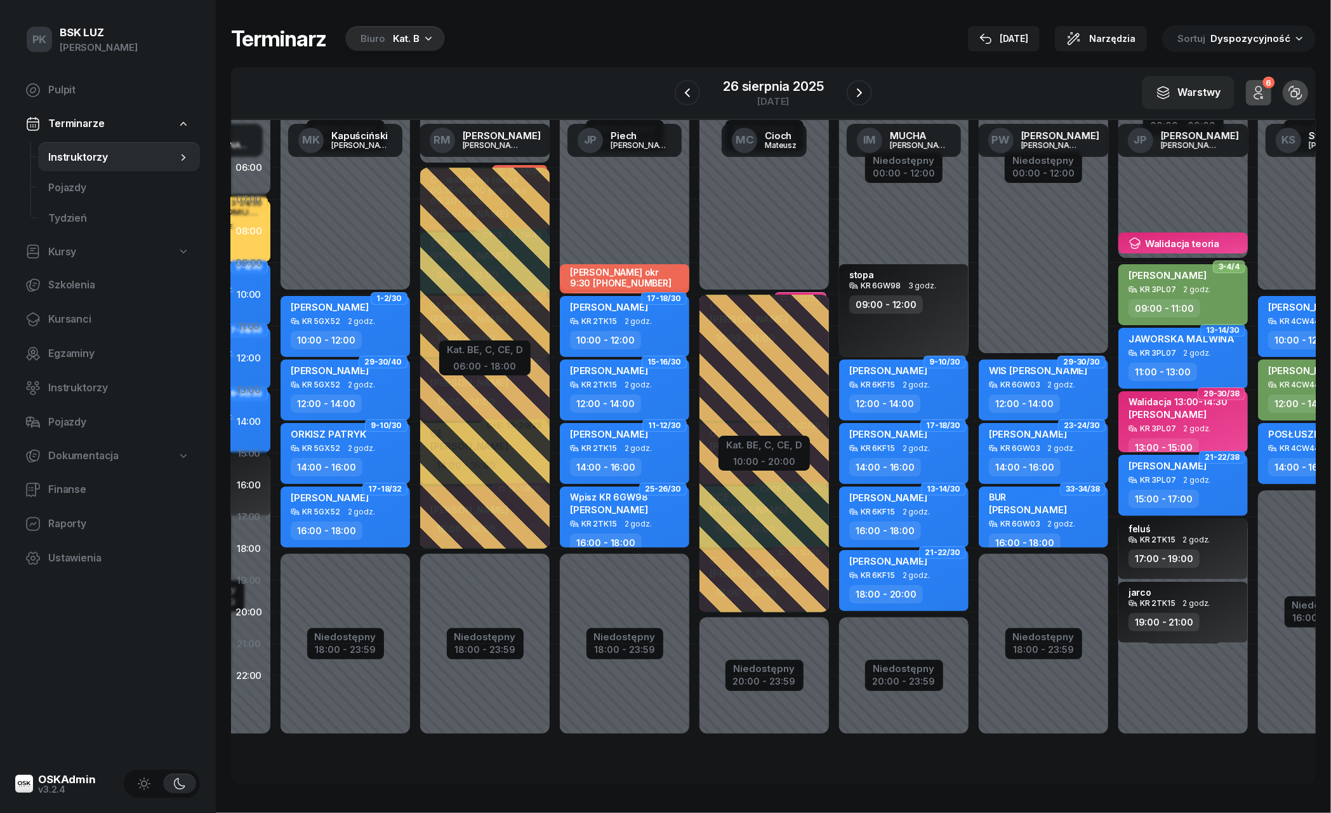
scroll to position [0, 128]
